Goal: Task Accomplishment & Management: Manage account settings

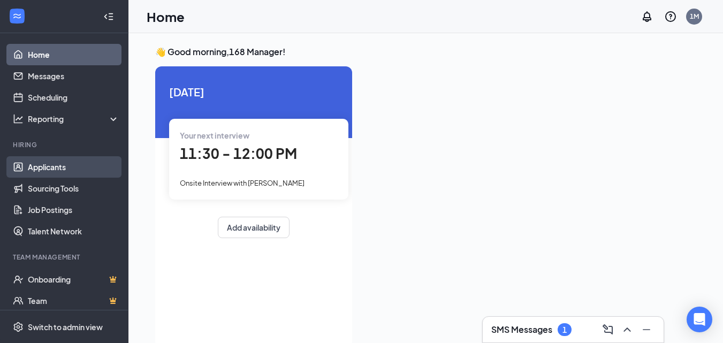
click at [49, 165] on link "Applicants" at bounding box center [74, 166] width 92 height 21
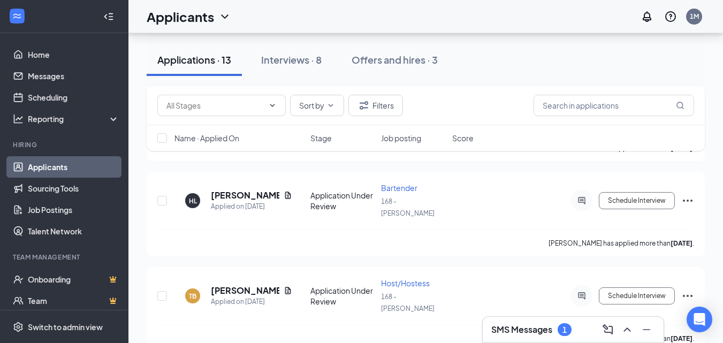
scroll to position [472, 0]
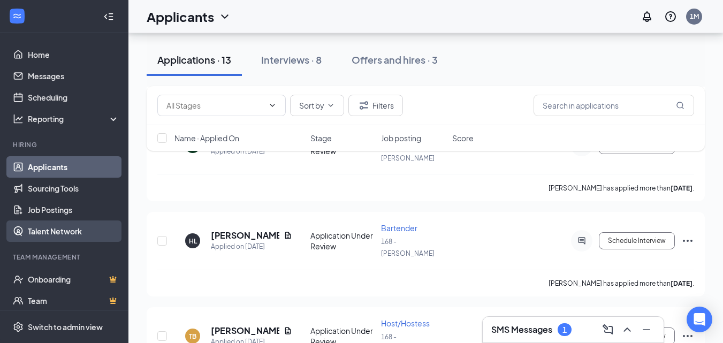
click at [62, 231] on link "Talent Network" at bounding box center [74, 231] width 92 height 21
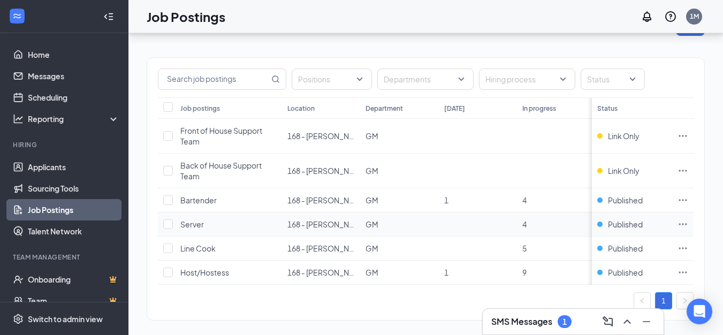
scroll to position [49, 0]
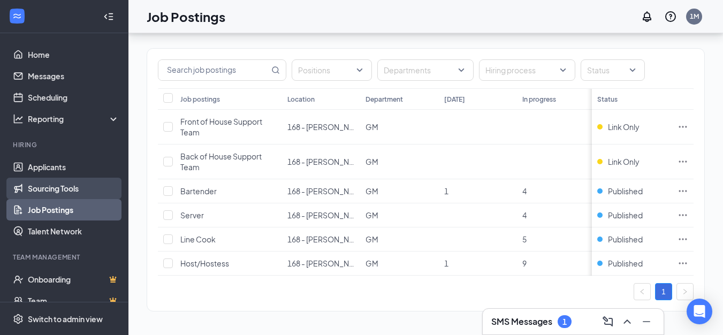
click at [50, 178] on link "Sourcing Tools" at bounding box center [74, 188] width 92 height 21
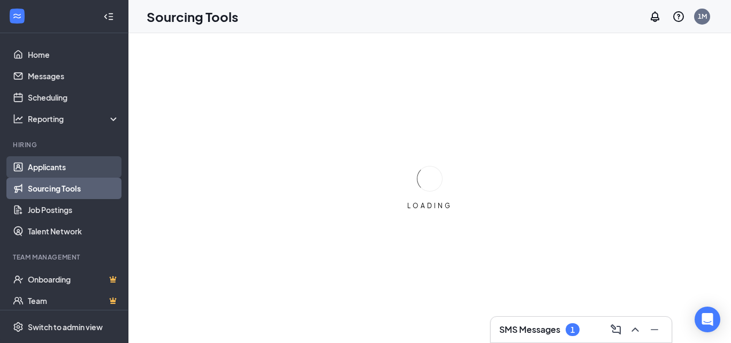
click at [52, 165] on link "Applicants" at bounding box center [74, 166] width 92 height 21
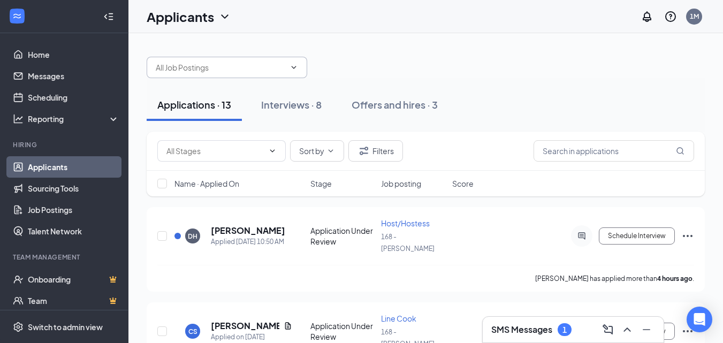
click at [239, 70] on input "text" at bounding box center [221, 68] width 130 height 12
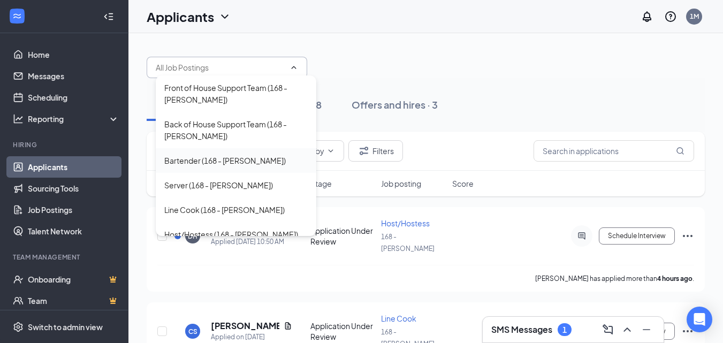
click at [239, 158] on div "Bartender (168 - [PERSON_NAME])" at bounding box center [225, 161] width 122 height 12
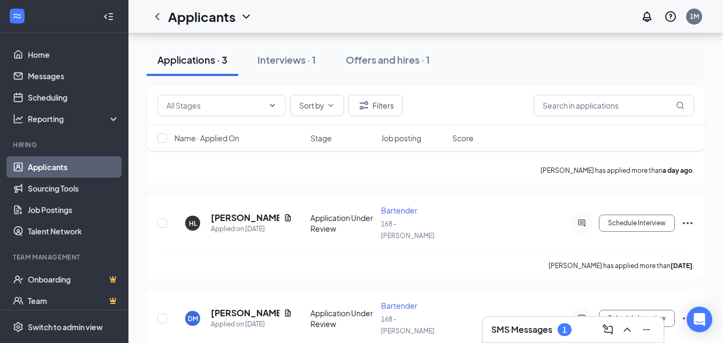
scroll to position [140, 0]
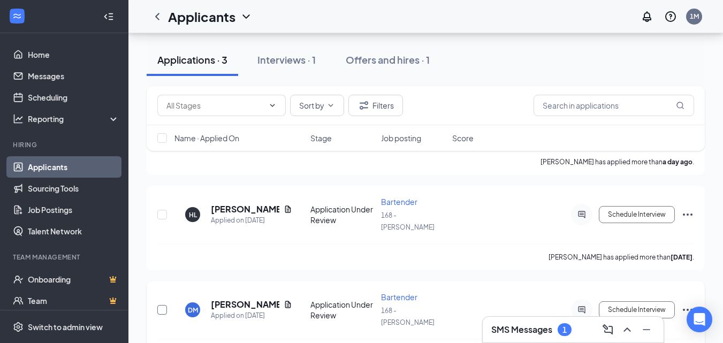
click at [161, 305] on input "checkbox" at bounding box center [162, 310] width 10 height 10
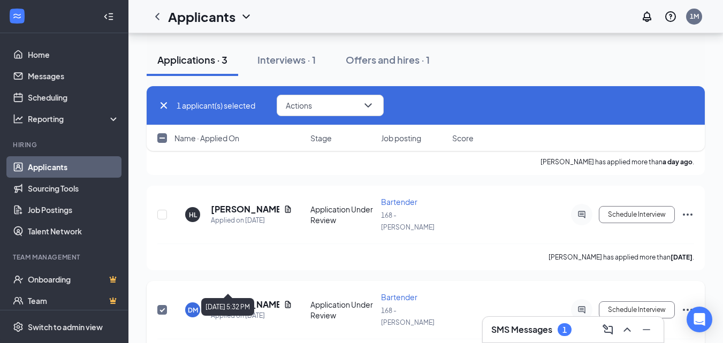
click at [223, 311] on div "Applied on [DATE]" at bounding box center [251, 316] width 81 height 11
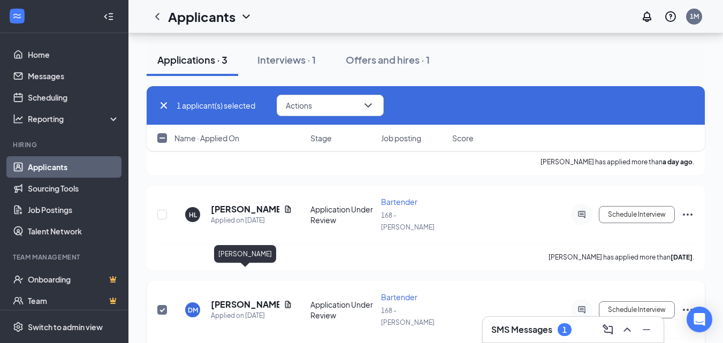
click at [237, 299] on h5 "[PERSON_NAME]" at bounding box center [245, 305] width 69 height 12
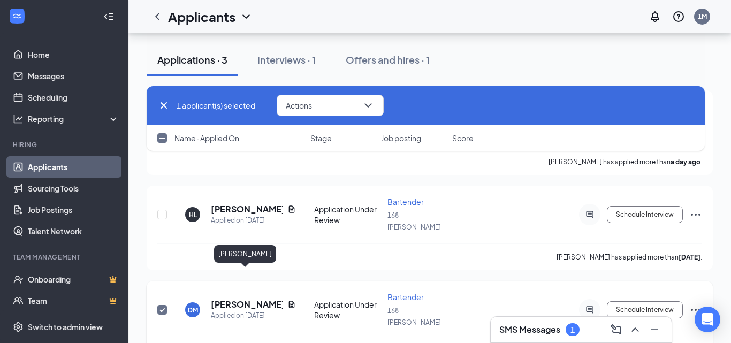
checkbox input "false"
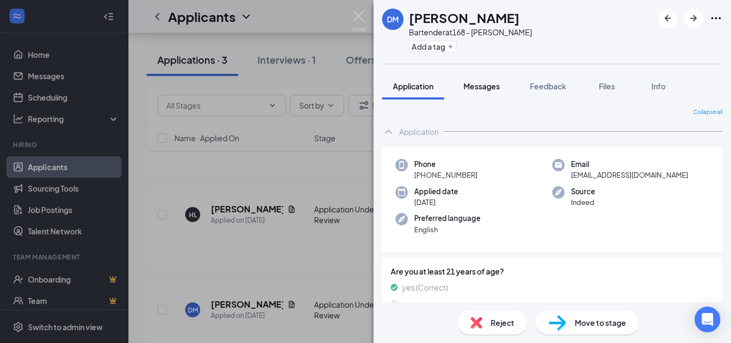
click at [481, 92] on button "Messages" at bounding box center [482, 86] width 58 height 27
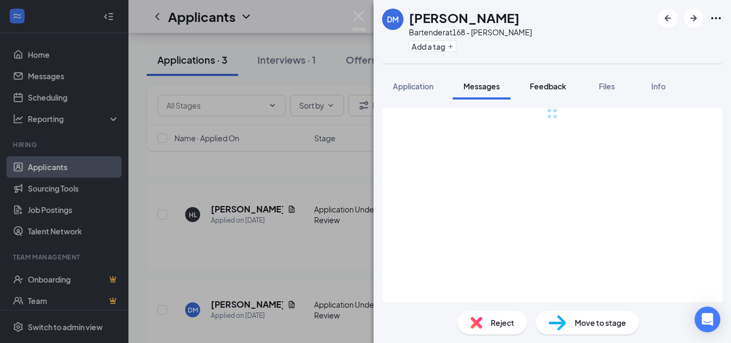
click at [551, 86] on span "Feedback" at bounding box center [548, 86] width 36 height 10
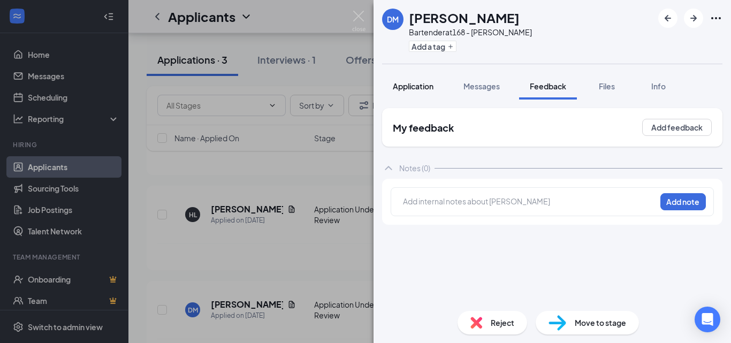
click at [413, 88] on span "Application" at bounding box center [413, 86] width 41 height 10
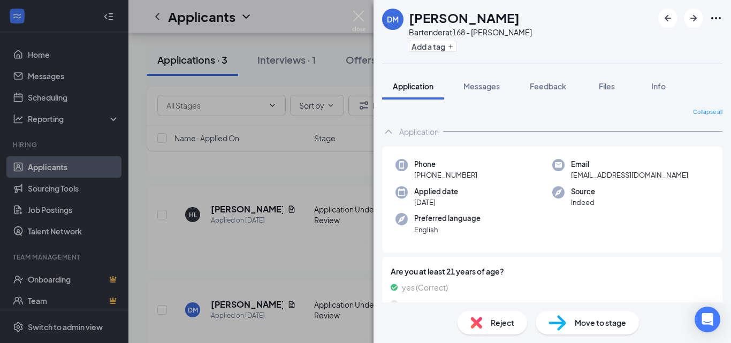
click at [614, 323] on span "Move to stage" at bounding box center [600, 323] width 51 height 12
type input "Onsite Interview (next stage)"
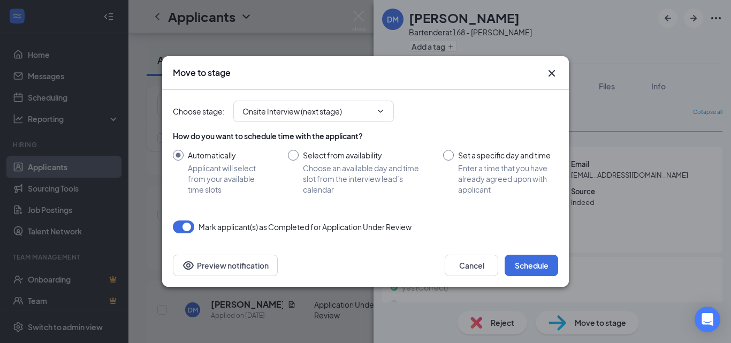
click at [458, 158] on input "Set a specific day and time Enter a time that you have already agreed upon with…" at bounding box center [500, 172] width 115 height 45
radio input "true"
radio input "false"
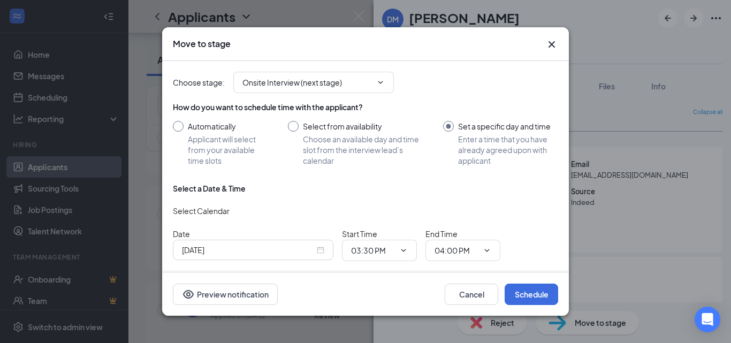
click at [228, 250] on input "[DATE]" at bounding box center [248, 250] width 133 height 12
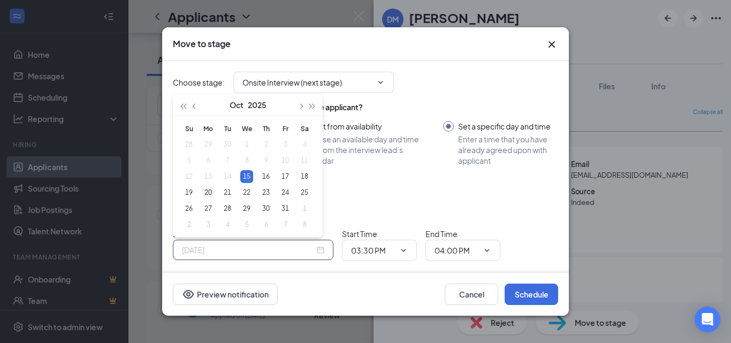
type input "[DATE]"
click at [210, 191] on div "20" at bounding box center [208, 192] width 13 height 13
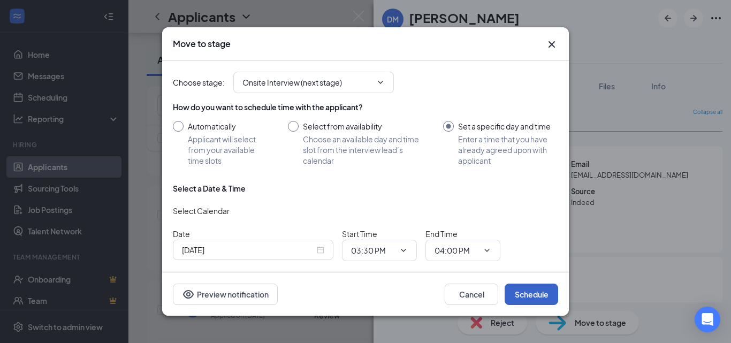
click at [531, 294] on button "Schedule" at bounding box center [532, 294] width 54 height 21
